Goal: Information Seeking & Learning: Check status

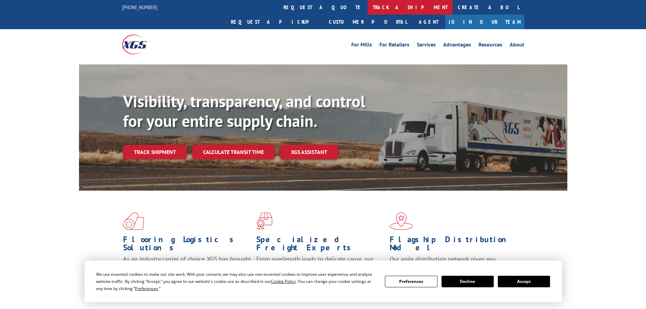
click at [368, 6] on link "track a shipment" at bounding box center [410, 7] width 85 height 15
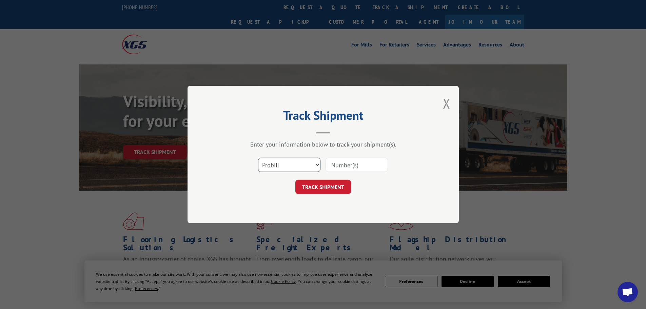
click at [284, 167] on select "Select category... Probill BOL PO" at bounding box center [289, 165] width 62 height 14
select select "bol"
click at [258, 158] on select "Select category... Probill BOL PO" at bounding box center [289, 165] width 62 height 14
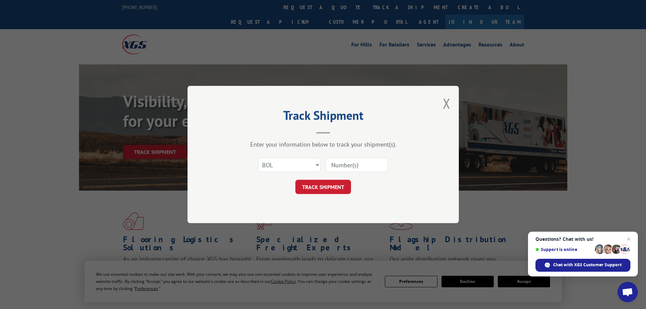
paste input "5590565"
type input "5590565"
click at [313, 186] on button "TRACK SHIPMENT" at bounding box center [323, 187] width 56 height 14
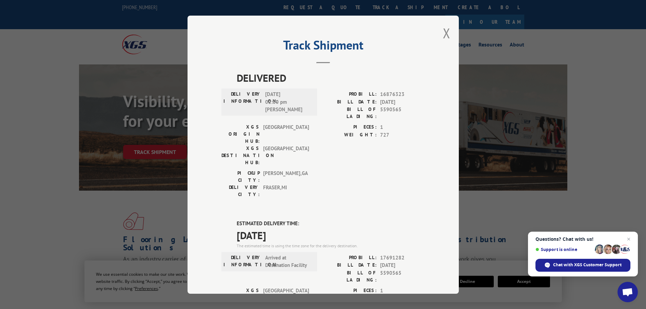
drag, startPoint x: 268, startPoint y: 197, endPoint x: 232, endPoint y: 186, distance: 37.4
copy div "ESTIMATED DELIVERY TIME: [DATE]"
click at [443, 35] on button "Close modal" at bounding box center [446, 33] width 7 height 18
